Goal: Book appointment/travel/reservation

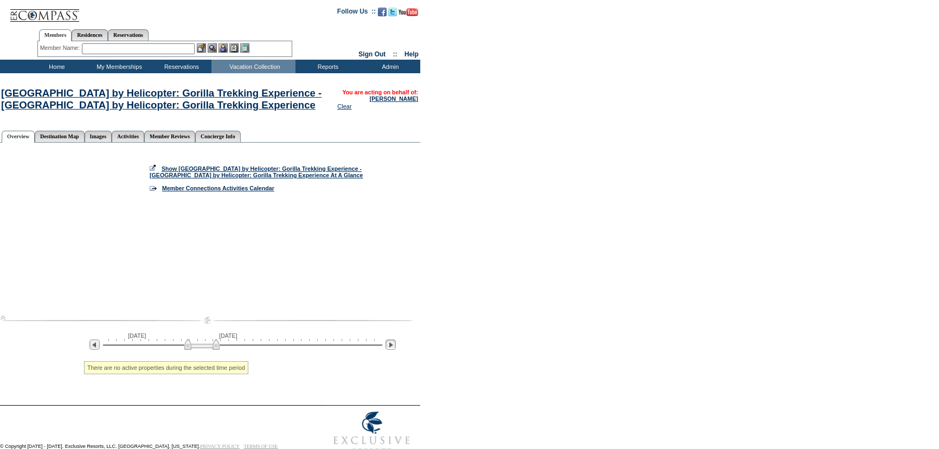
click at [393, 349] on img at bounding box center [391, 345] width 10 height 10
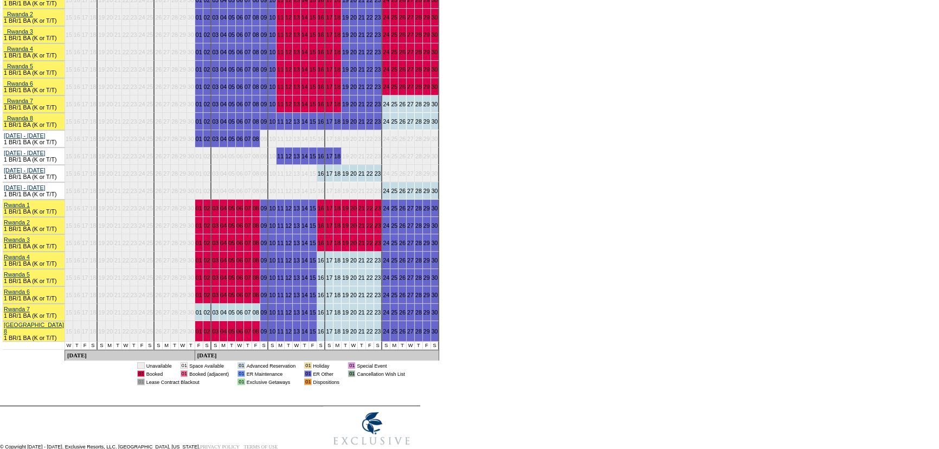
scroll to position [394, 0]
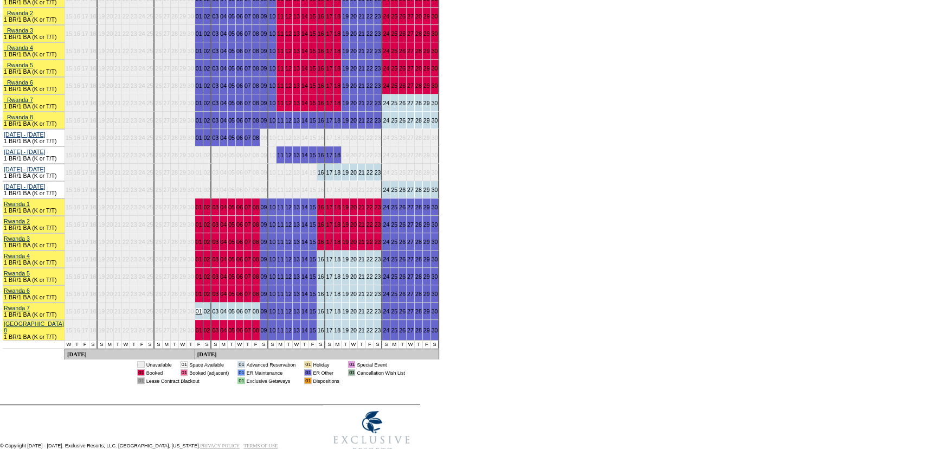
click at [198, 313] on link "01" at bounding box center [199, 311] width 7 height 7
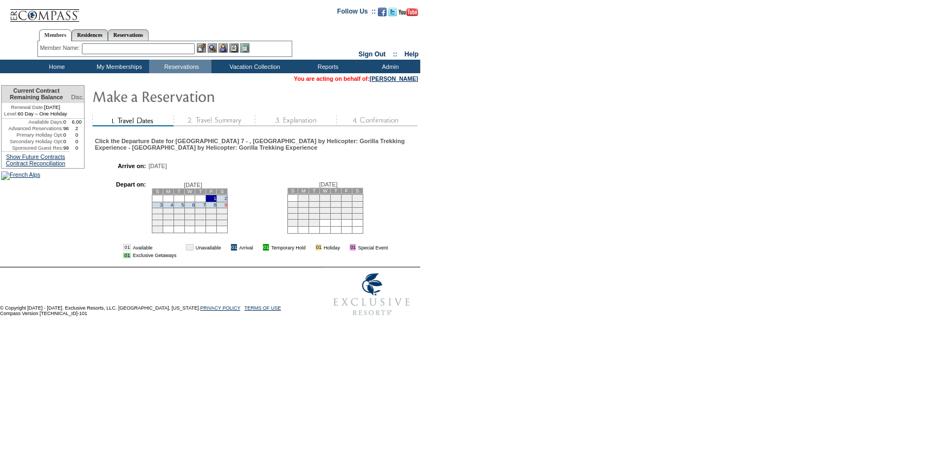
click at [227, 208] on link "9" at bounding box center [226, 204] width 3 height 5
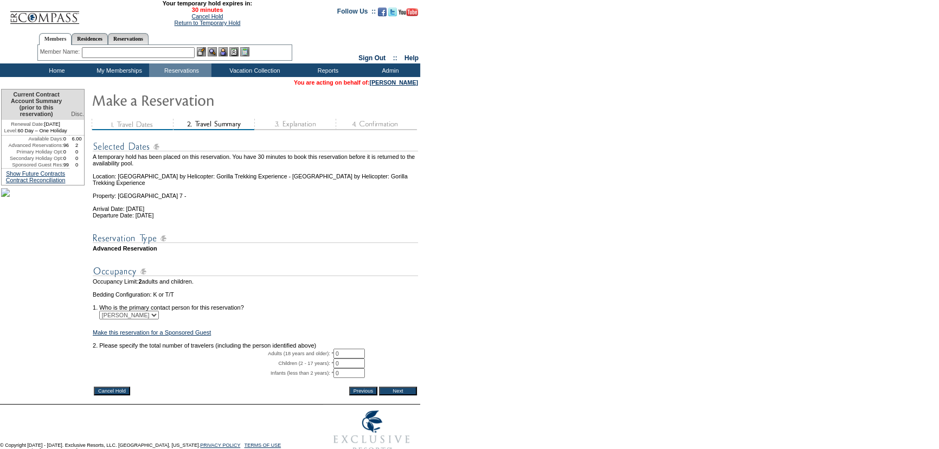
click at [345, 358] on input "0" at bounding box center [349, 354] width 31 height 10
type input "2"
click at [400, 396] on table "Cancel Hold Previous Next" at bounding box center [255, 391] width 325 height 11
click at [401, 395] on input "Next" at bounding box center [398, 391] width 38 height 9
